Goal: Information Seeking & Learning: Compare options

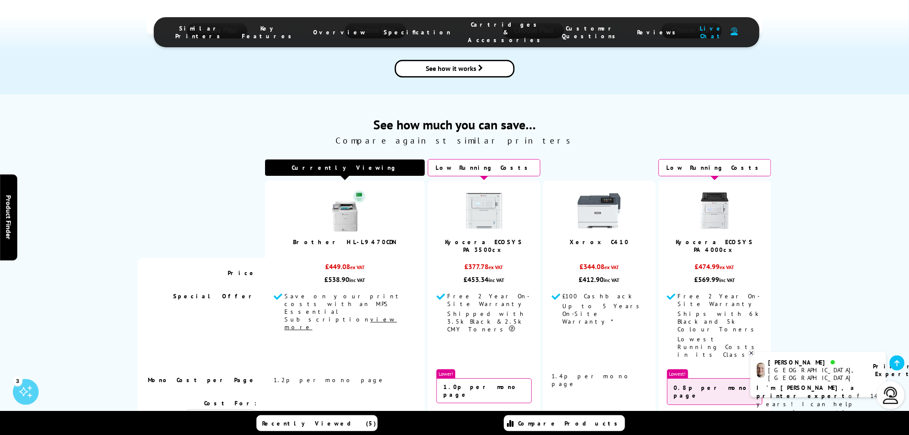
scroll to position [1145, 0]
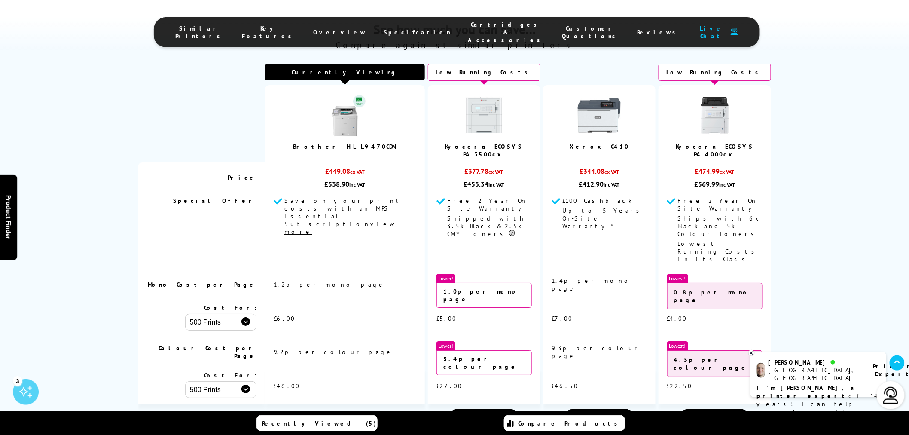
click at [716, 98] on td "Kyocera ECOSYS PA4000cx" at bounding box center [715, 123] width 113 height 77
click at [712, 88] on td "Kyocera ECOSYS PA4000cx" at bounding box center [715, 123] width 113 height 77
click at [716, 143] on link "Kyocera ECOSYS PA4000cx" at bounding box center [715, 150] width 78 height 15
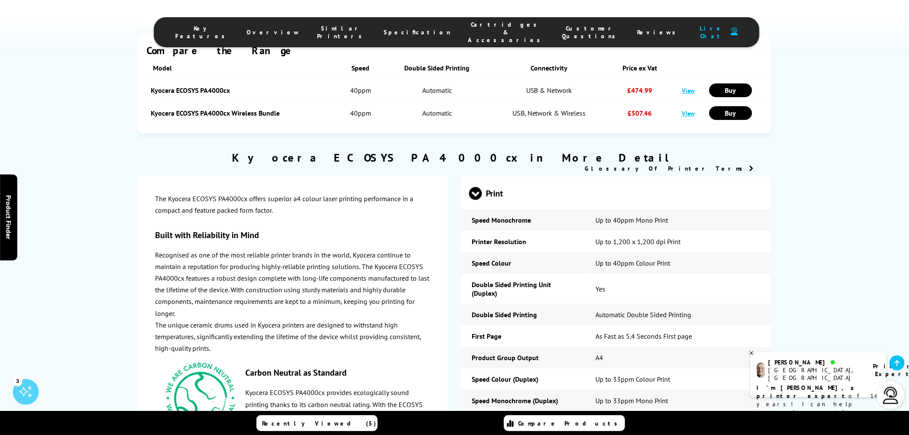
scroll to position [1193, 0]
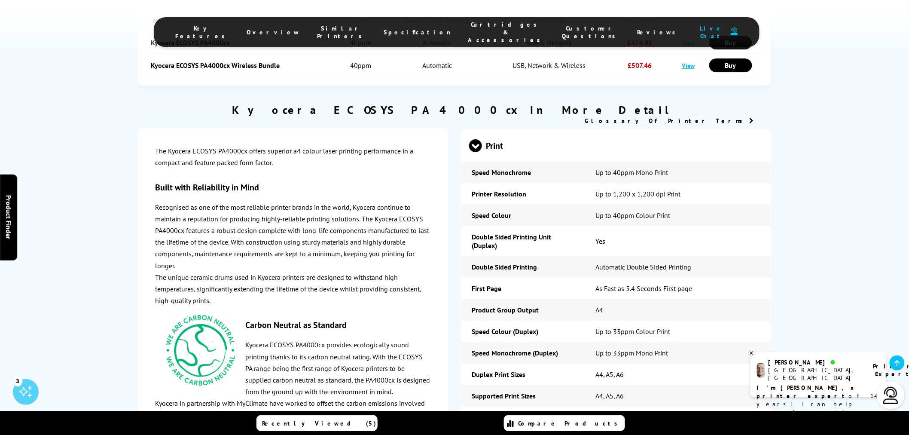
click at [603, 411] on span "Interfaces" at bounding box center [616, 427] width 294 height 32
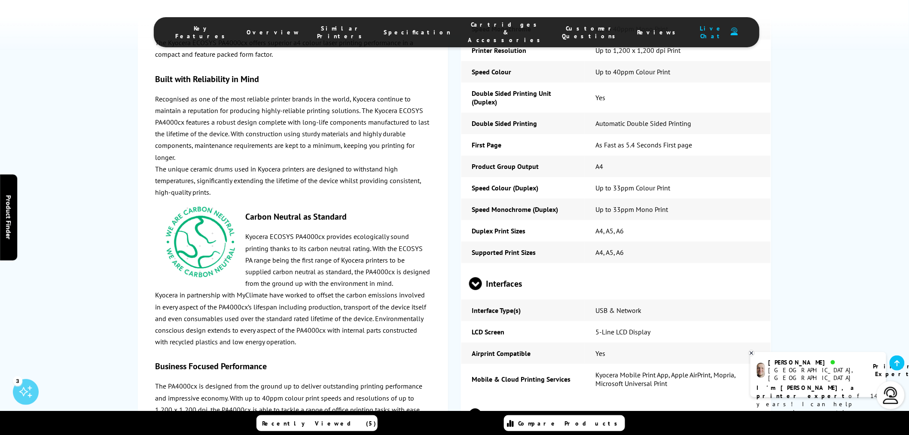
scroll to position [1384, 0]
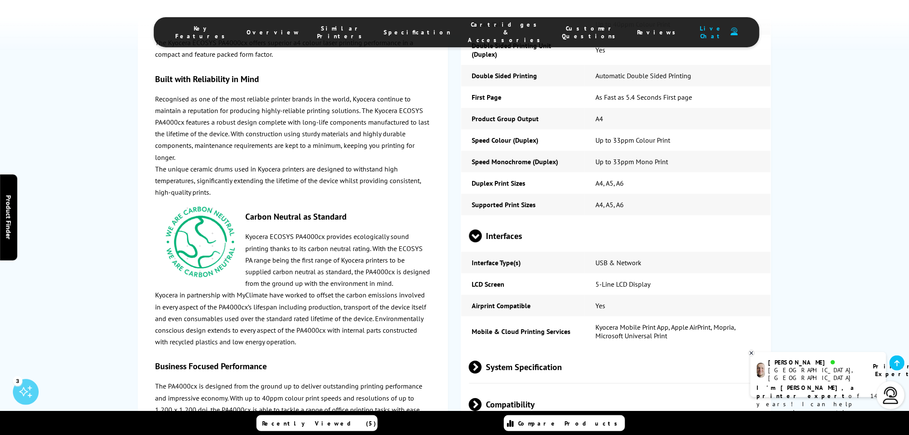
click at [598, 351] on span "System Specification" at bounding box center [616, 367] width 294 height 32
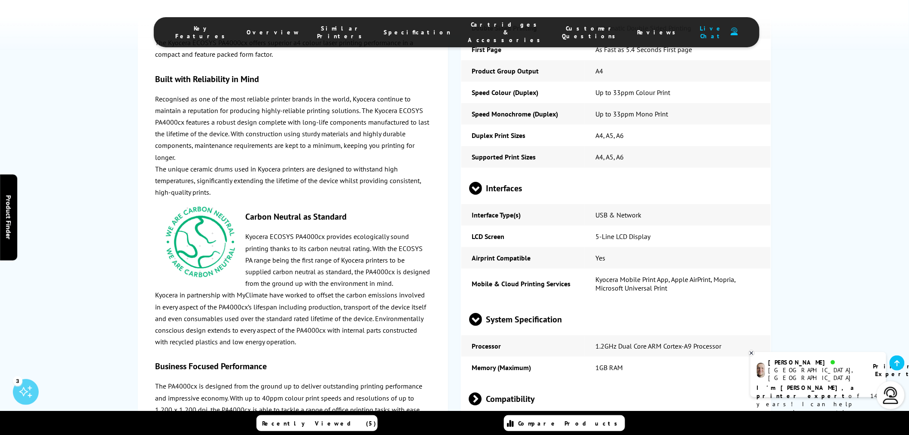
scroll to position [1480, 0]
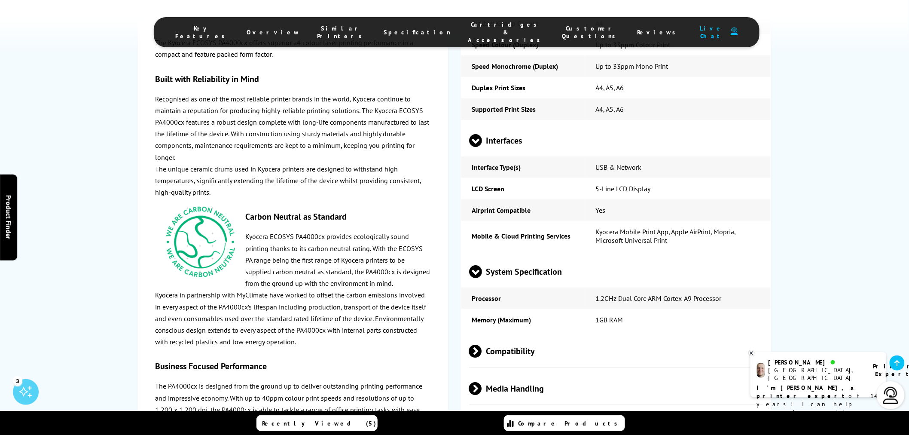
click at [599, 316] on div "Print Speed Monochrome Up to 40ppm Mono Print Printer Resolution Up to 1,200 x …" at bounding box center [616, 275] width 310 height 867
click at [561, 335] on span "Compatibility" at bounding box center [616, 351] width 294 height 32
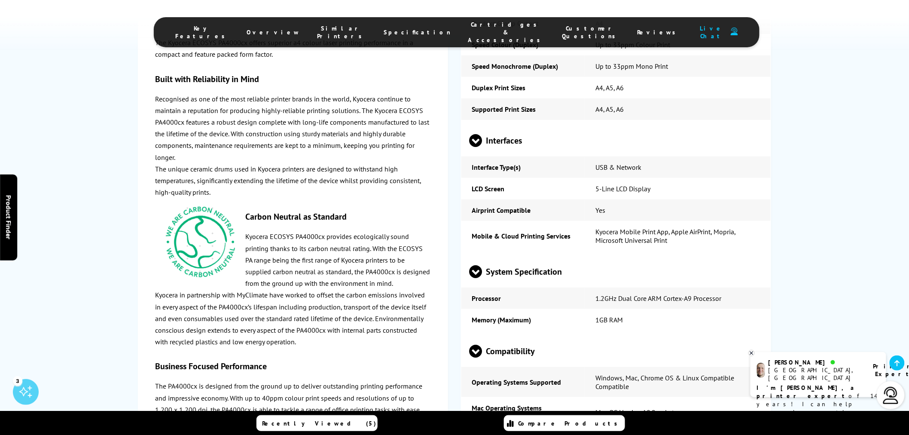
scroll to position [1718, 0]
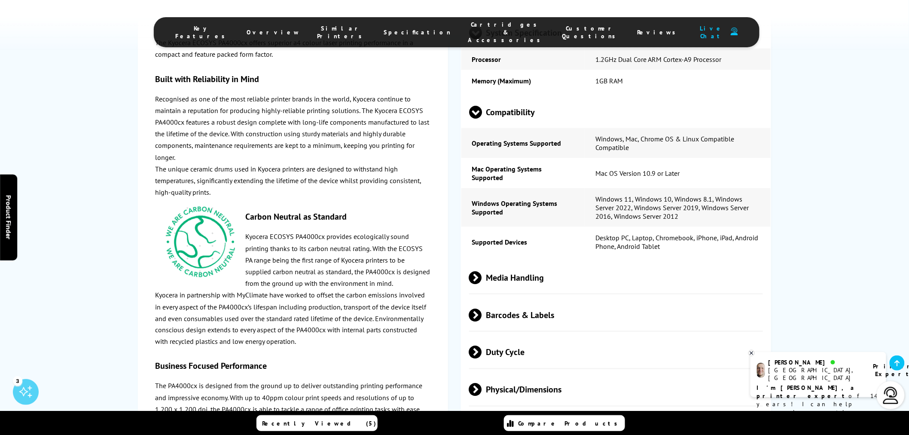
click at [533, 261] on span "Media Handling" at bounding box center [616, 277] width 294 height 32
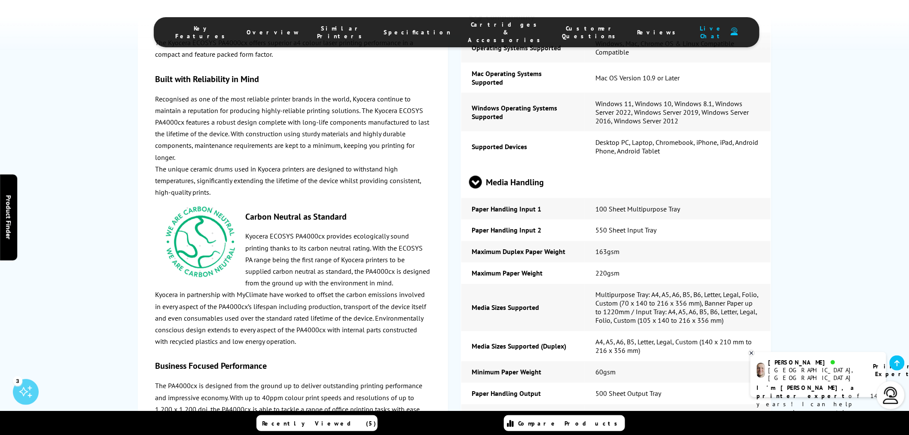
scroll to position [2005, 0]
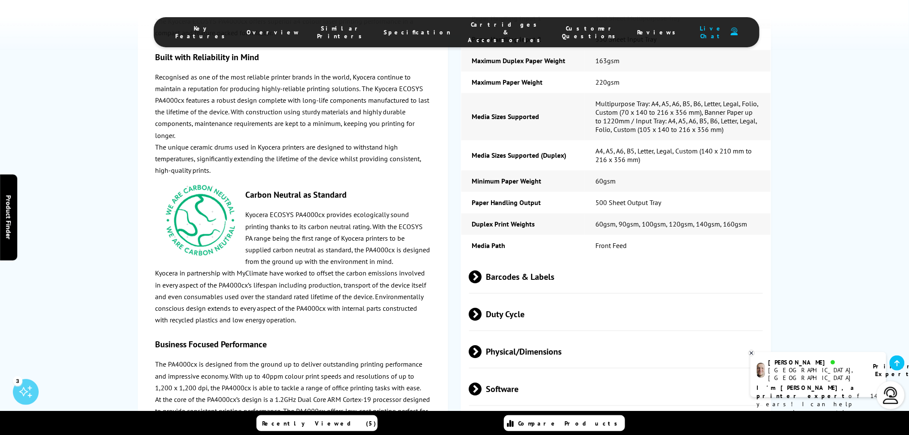
click at [520, 261] on span "Barcodes & Labels" at bounding box center [616, 277] width 294 height 32
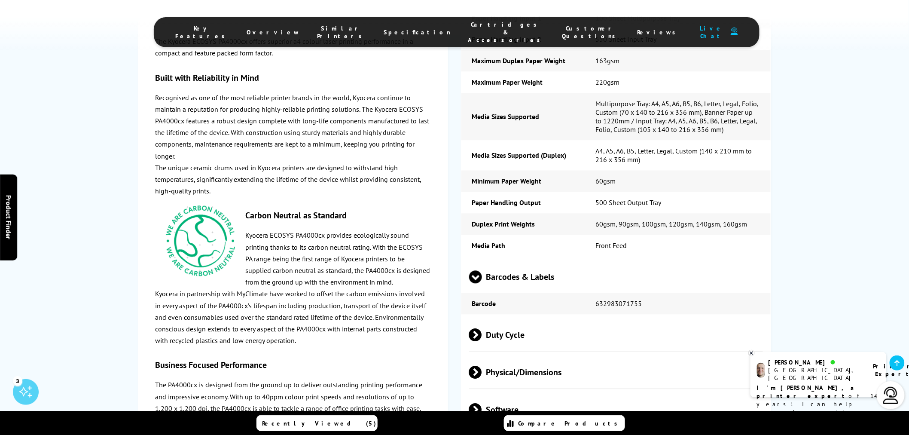
scroll to position [2052, 0]
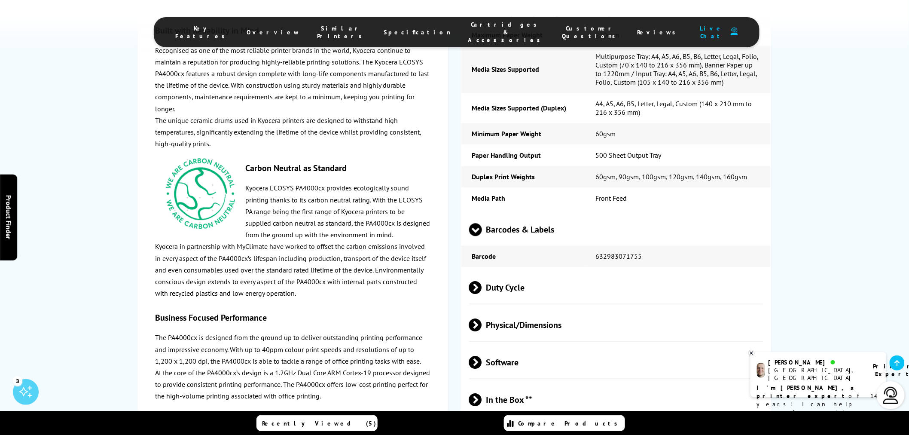
click at [527, 271] on span "Duty Cycle" at bounding box center [616, 287] width 294 height 32
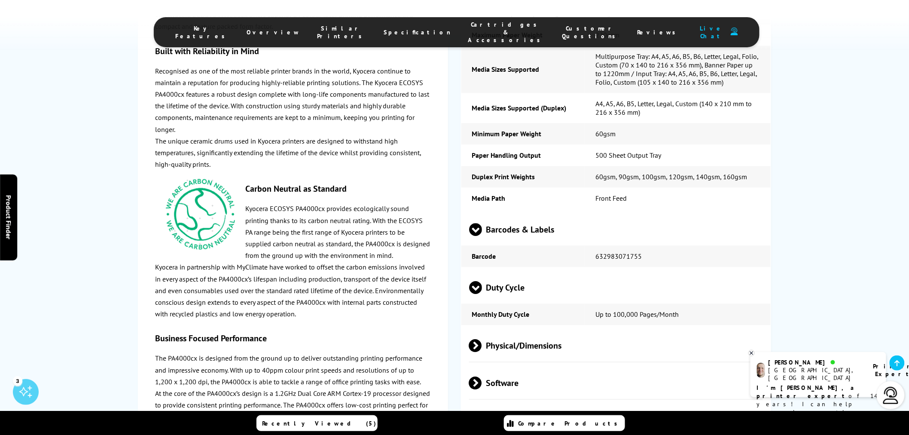
click at [526, 329] on span "Physical/Dimensions" at bounding box center [616, 345] width 294 height 32
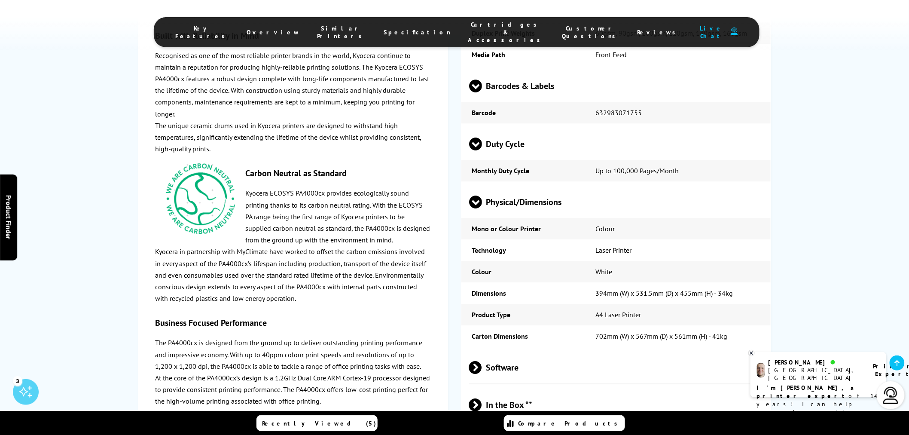
scroll to position [2243, 0]
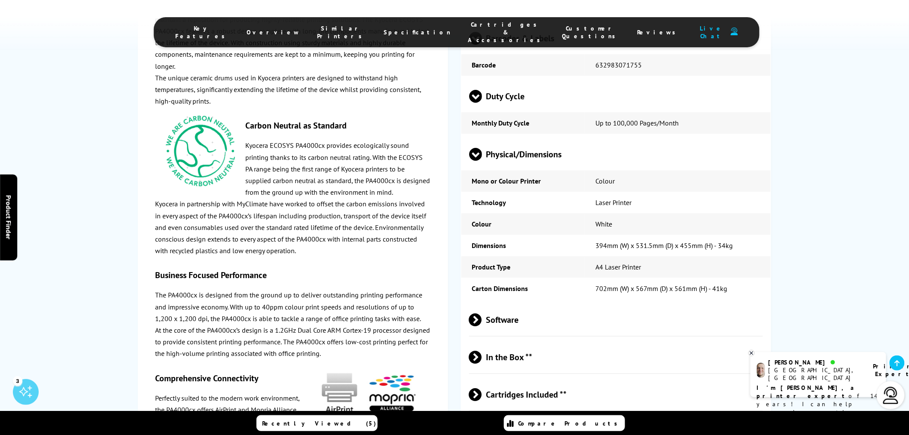
click at [534, 303] on span "Software" at bounding box center [616, 319] width 294 height 32
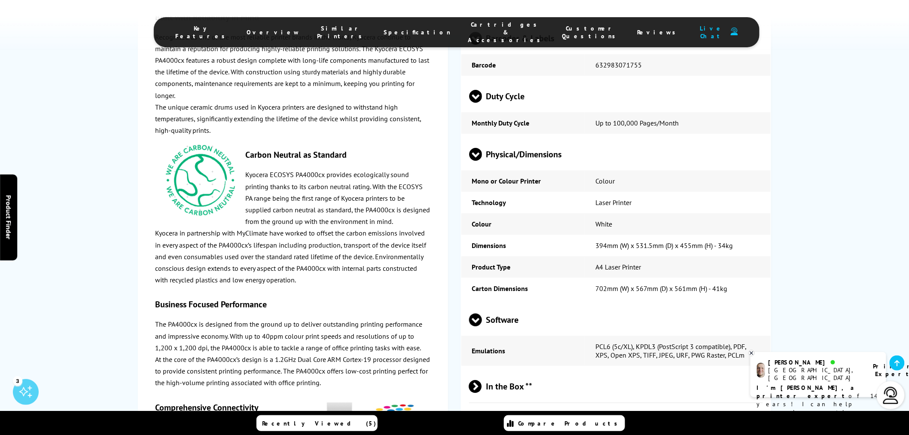
scroll to position [2291, 0]
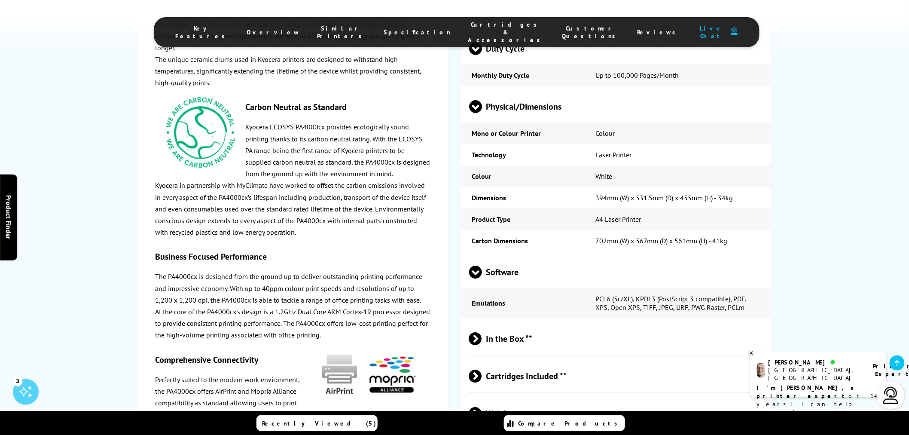
click at [534, 322] on span "In the Box **" at bounding box center [616, 338] width 294 height 32
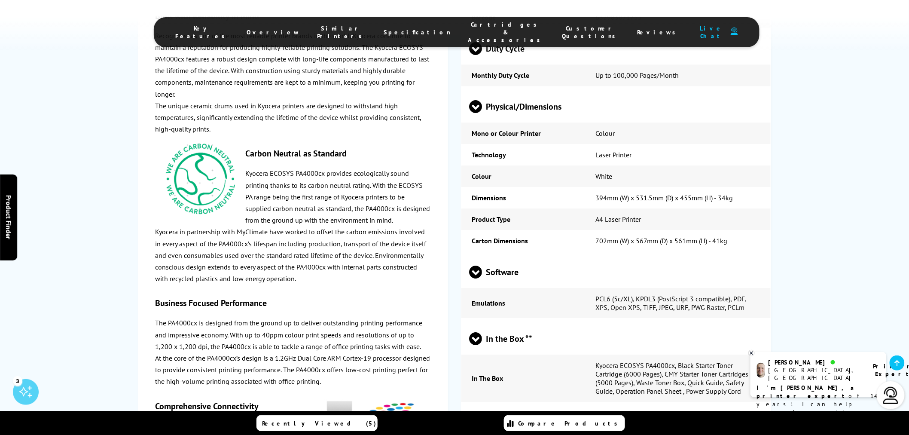
scroll to position [2387, 0]
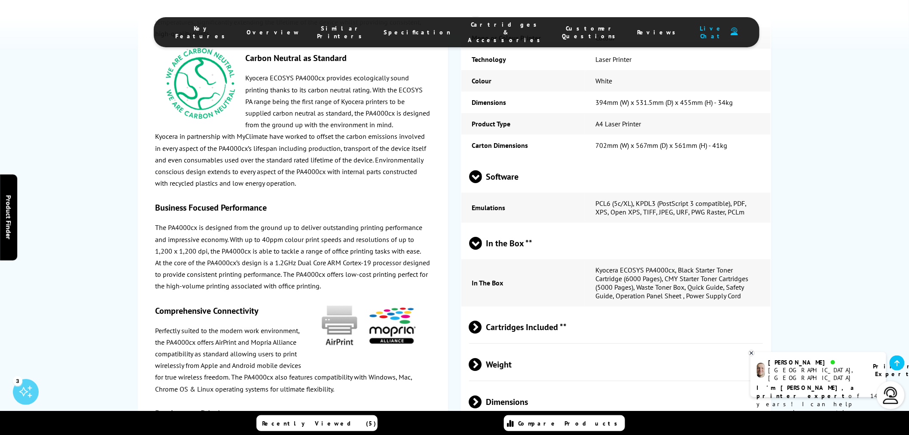
click at [538, 311] on span "Cartridges Included **" at bounding box center [616, 327] width 294 height 32
